Goal: Transaction & Acquisition: Book appointment/travel/reservation

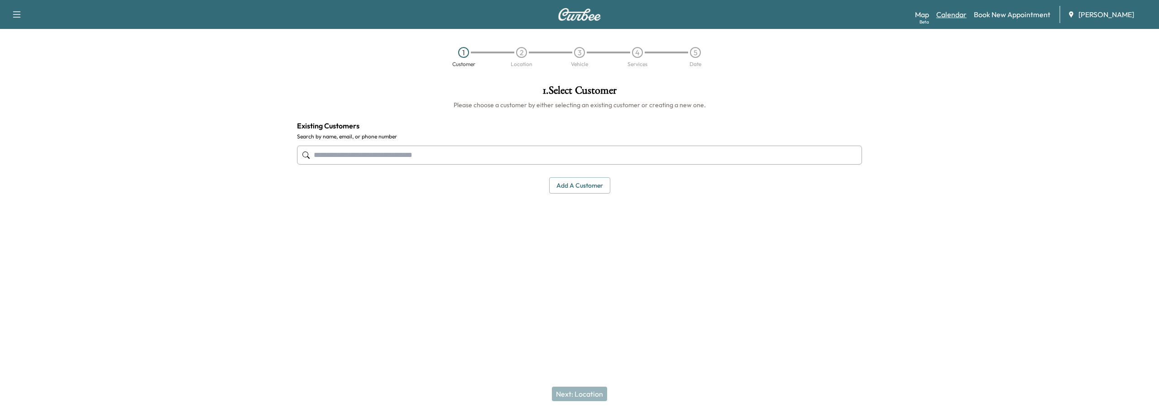
click at [949, 16] on link "Calendar" at bounding box center [951, 14] width 30 height 11
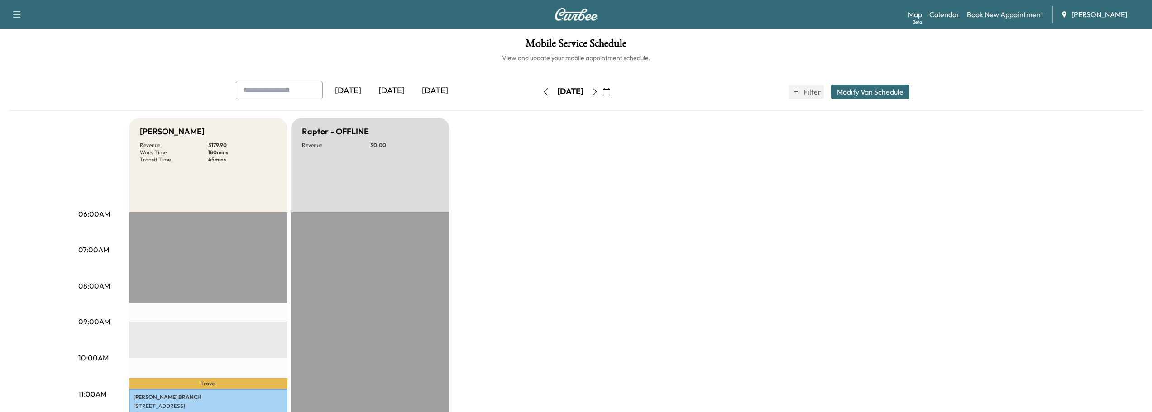
click at [610, 93] on icon "button" at bounding box center [606, 91] width 7 height 7
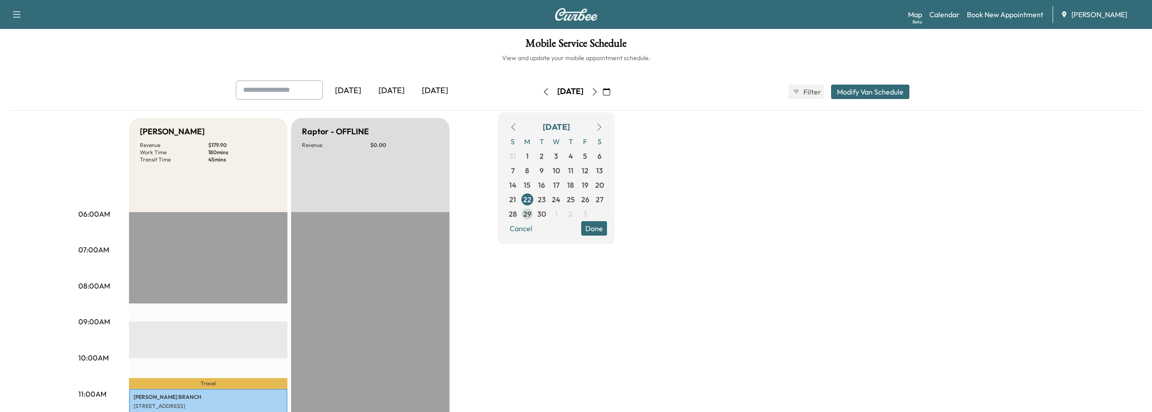
click at [531, 209] on span "29" at bounding box center [527, 214] width 8 height 11
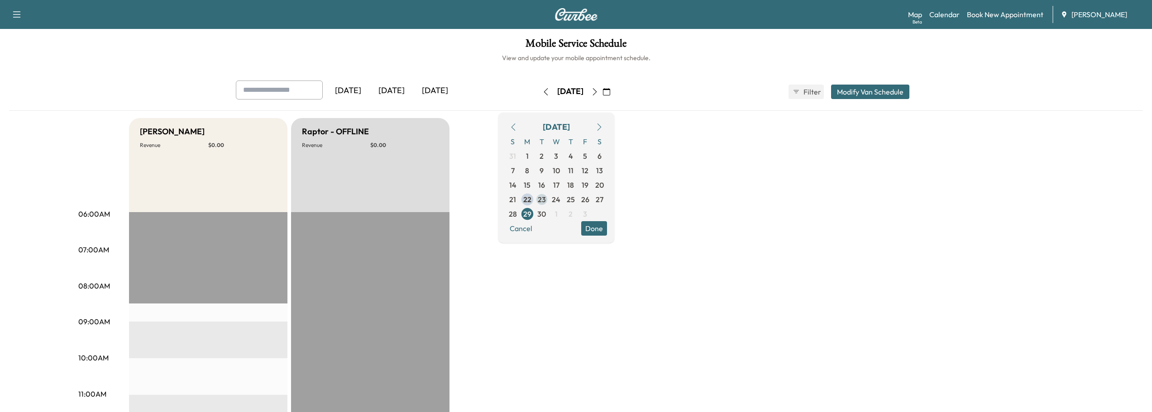
click at [546, 201] on span "23" at bounding box center [542, 199] width 8 height 11
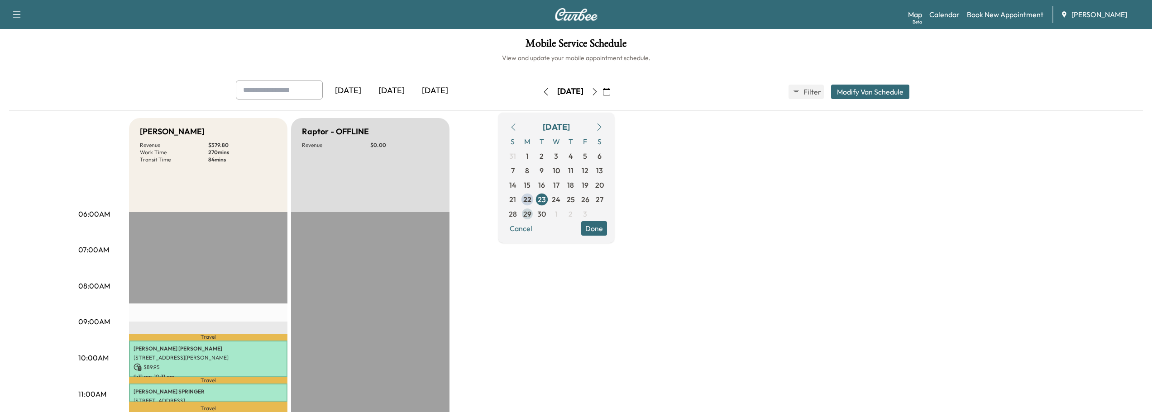
click at [531, 215] on span "29" at bounding box center [527, 214] width 8 height 11
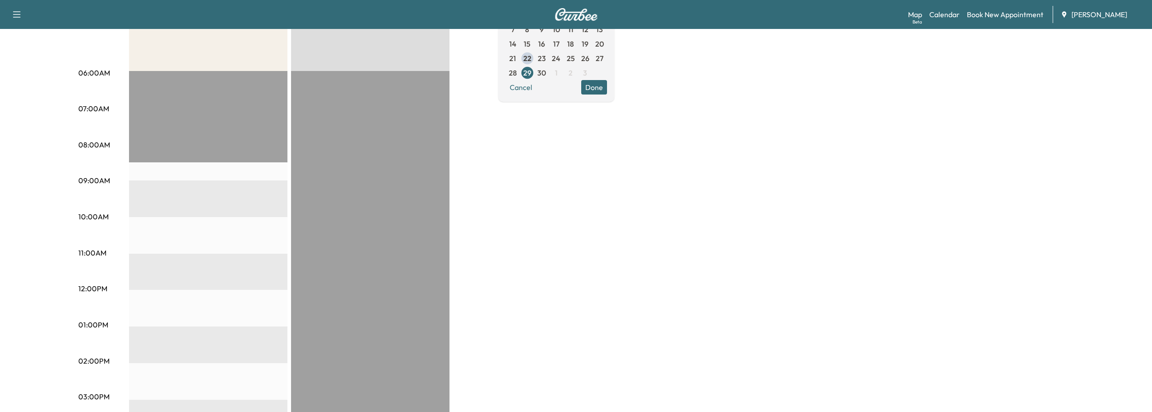
scroll to position [91, 0]
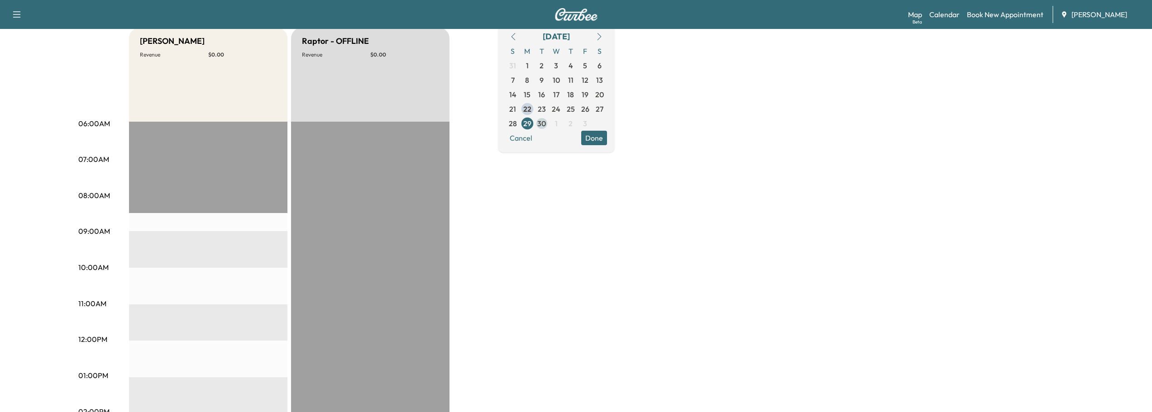
click at [546, 123] on span "30" at bounding box center [541, 123] width 9 height 11
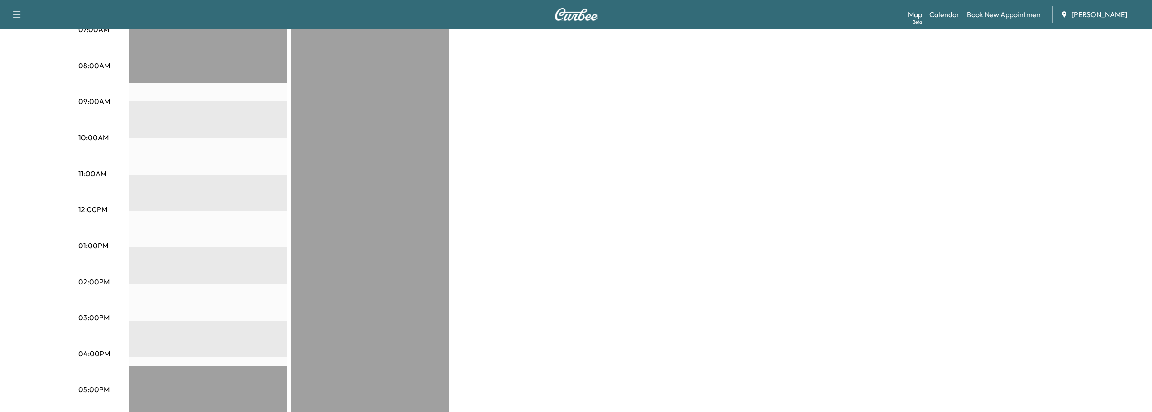
scroll to position [91, 0]
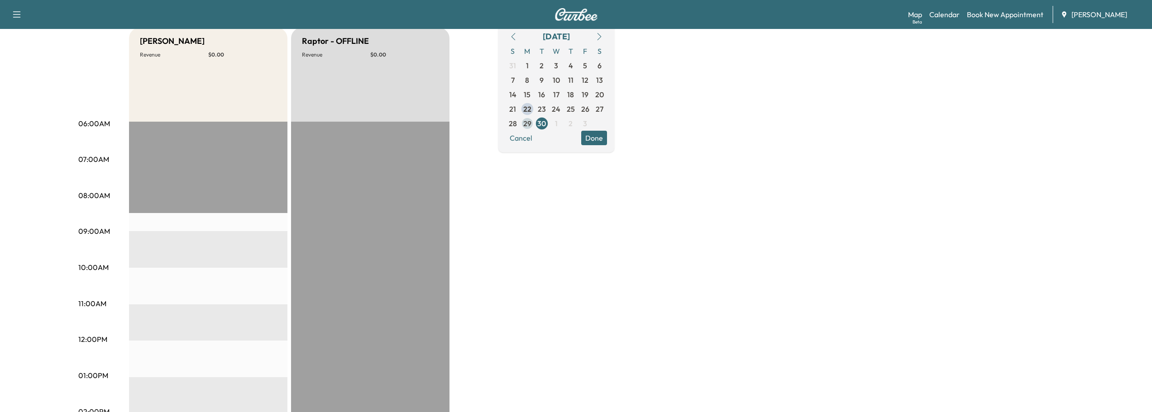
click at [531, 126] on span "29" at bounding box center [527, 123] width 8 height 11
